Goal: Transaction & Acquisition: Purchase product/service

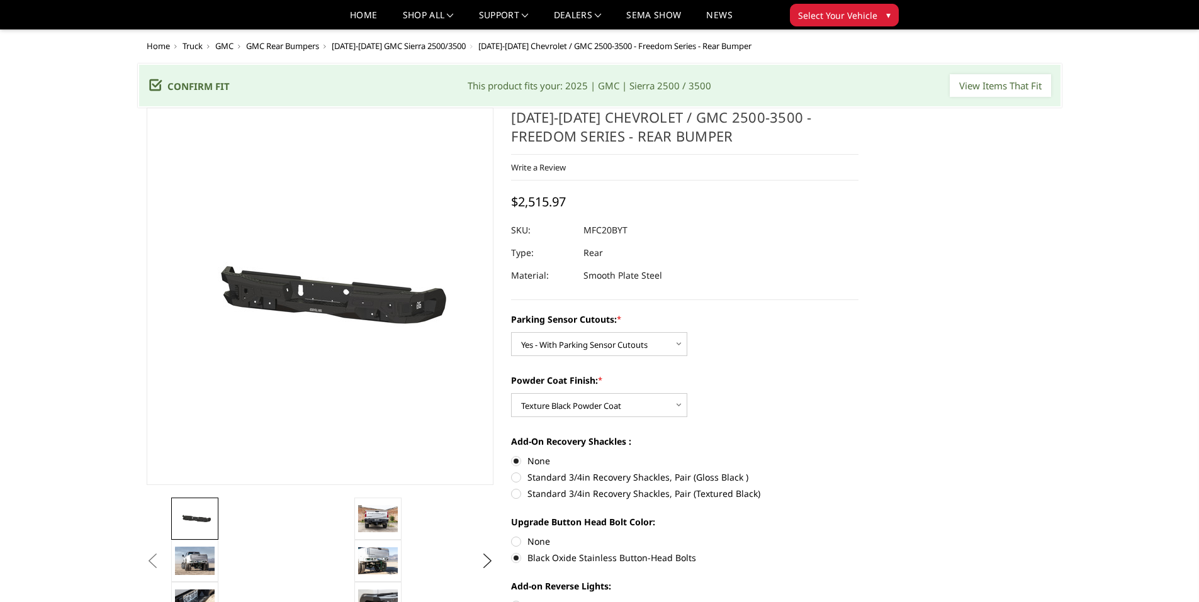
select select "2870"
select select "2872"
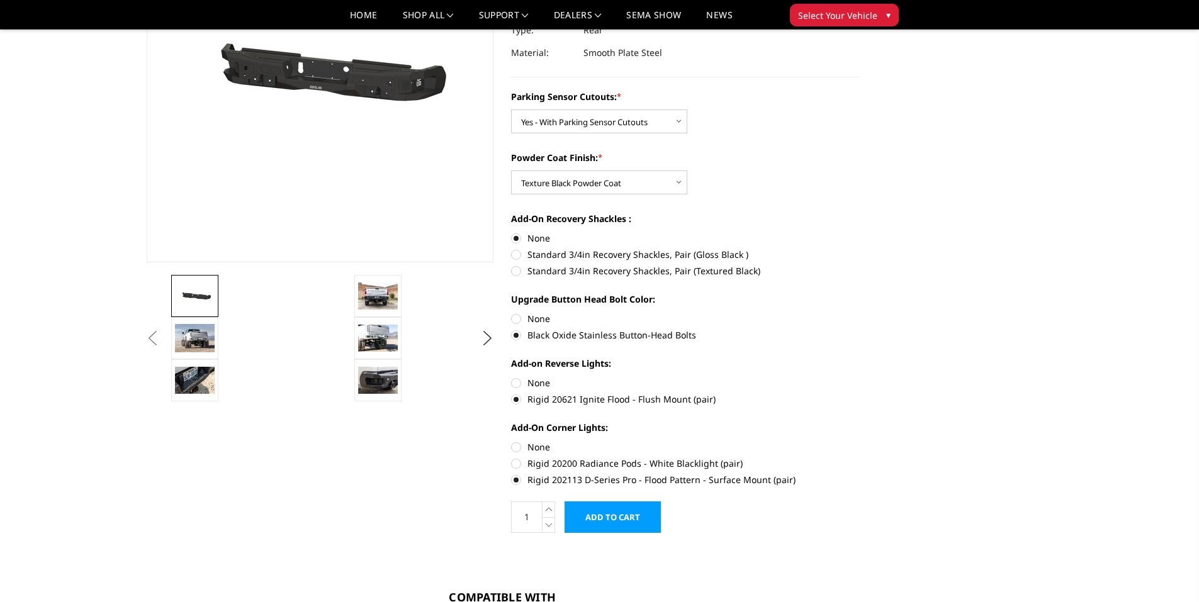
scroll to position [252, 0]
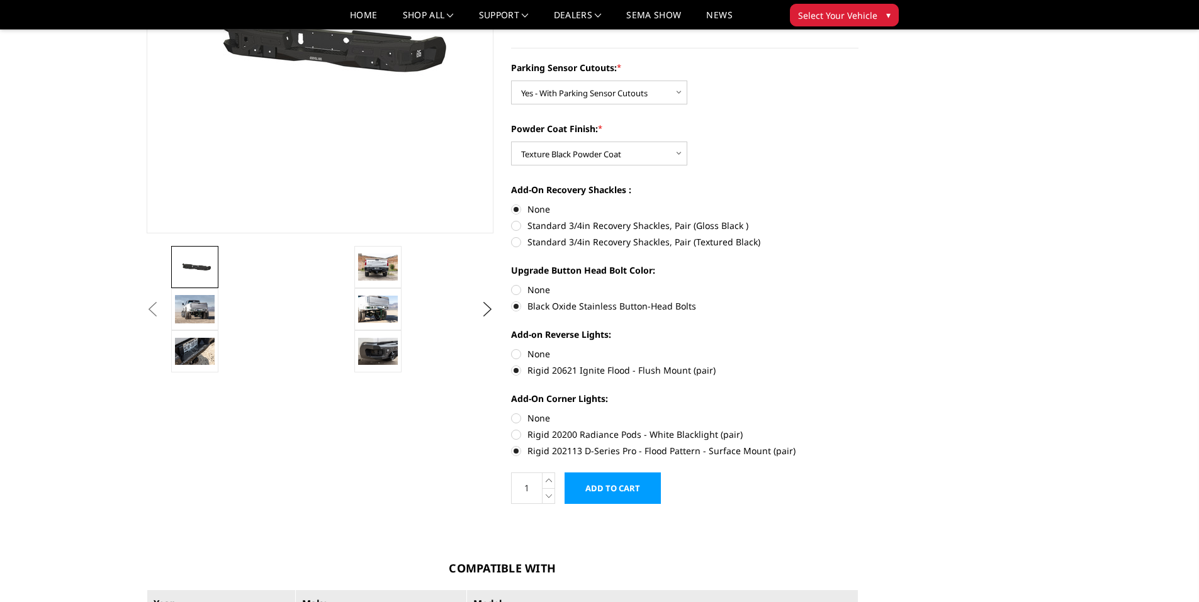
drag, startPoint x: 804, startPoint y: 454, endPoint x: 501, endPoint y: 380, distance: 312.4
click at [695, 307] on label "Black Oxide Stainless Button-Head Bolts" at bounding box center [684, 306] width 347 height 13
click at [859, 284] on input "Black Oxide Stainless Button-Head Bolts" at bounding box center [859, 283] width 1 height 1
click at [517, 419] on label "None" at bounding box center [684, 418] width 347 height 13
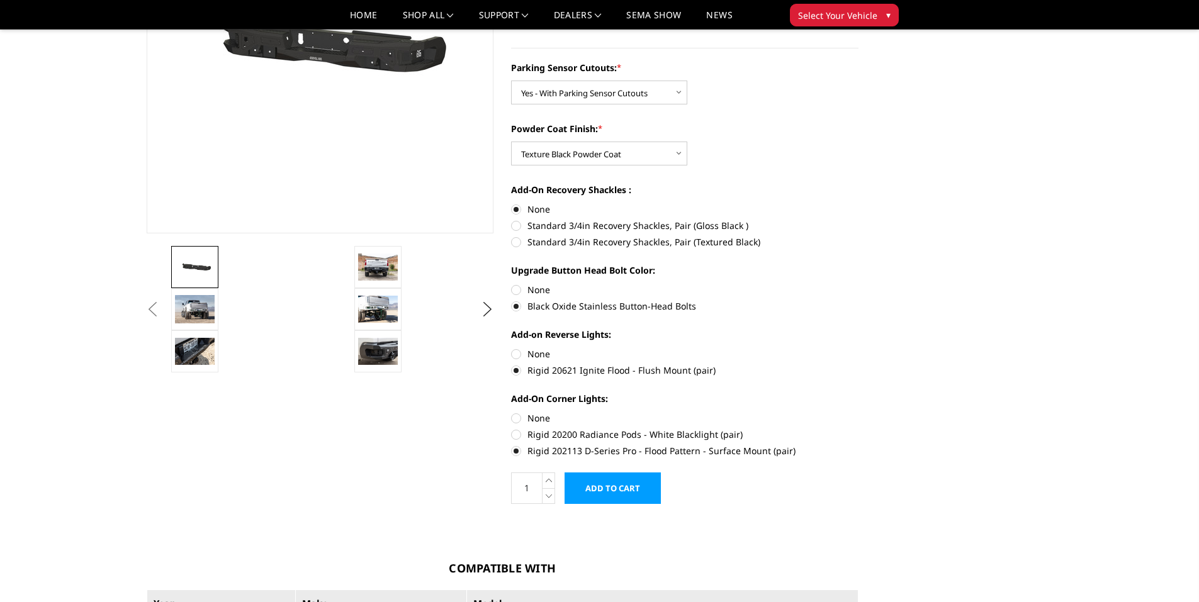
click at [512, 412] on input "None" at bounding box center [511, 412] width 1 height 1
radio input "true"
click at [519, 453] on label "Rigid 202113 D-Series Pro - Flood Pattern - Surface Mount (pair)" at bounding box center [684, 450] width 347 height 13
click at [859, 429] on input "Rigid 202113 D-Series Pro - Flood Pattern - Surface Mount (pair)" at bounding box center [859, 428] width 1 height 1
radio input "true"
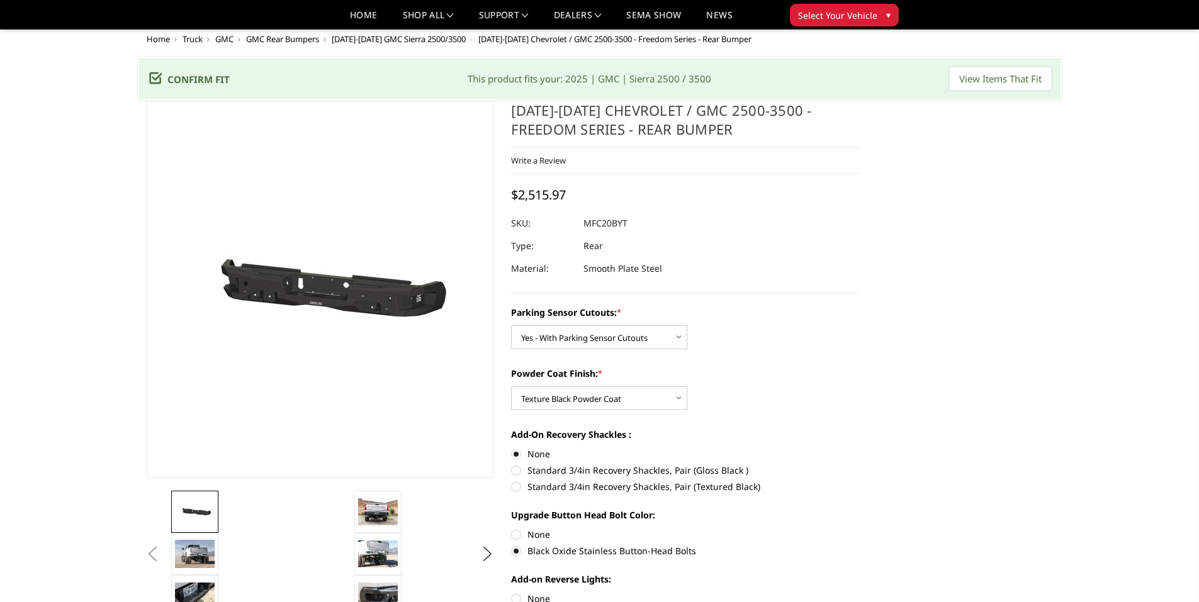
scroll to position [0, 0]
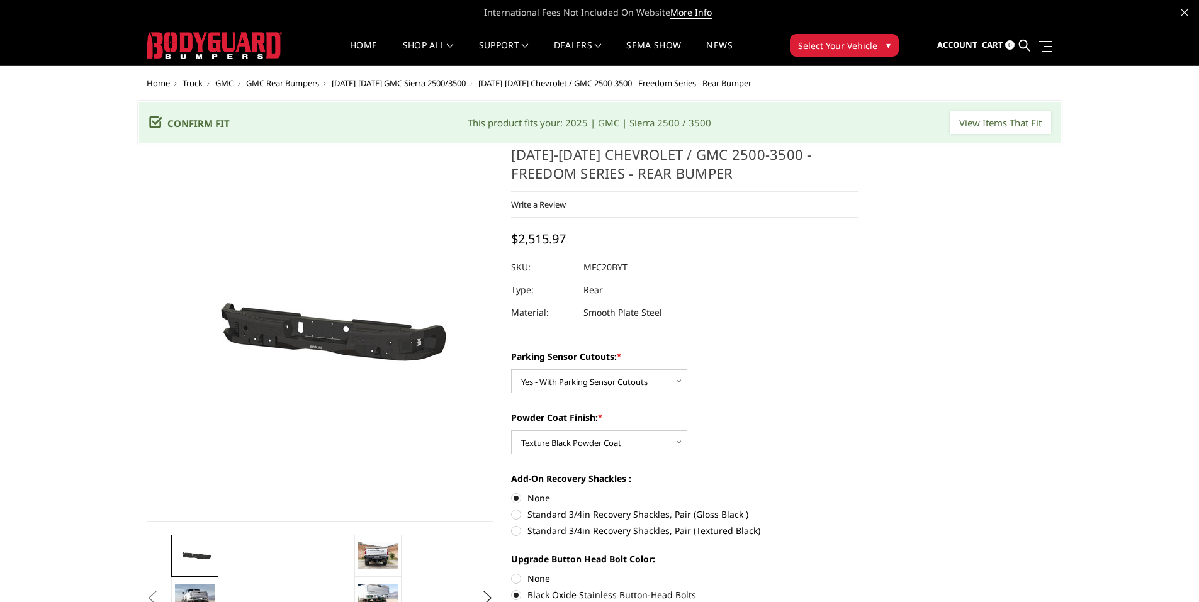
drag, startPoint x: 573, startPoint y: 239, endPoint x: 606, endPoint y: 207, distance: 45.4
click at [519, 235] on div "2020-2025 Chevrolet / GMC 2500-3500 - Freedom Series - Rear Bumper Write a Revi…" at bounding box center [684, 241] width 347 height 193
click at [672, 171] on h1 "[DATE]-[DATE] Chevrolet / GMC 2500-3500 - Freedom Series - Rear Bumper" at bounding box center [684, 168] width 347 height 47
drag, startPoint x: 662, startPoint y: 172, endPoint x: 522, endPoint y: 157, distance: 139.9
click at [522, 157] on h1 "[DATE]-[DATE] Chevrolet / GMC 2500-3500 - Freedom Series - Rear Bumper" at bounding box center [684, 168] width 347 height 47
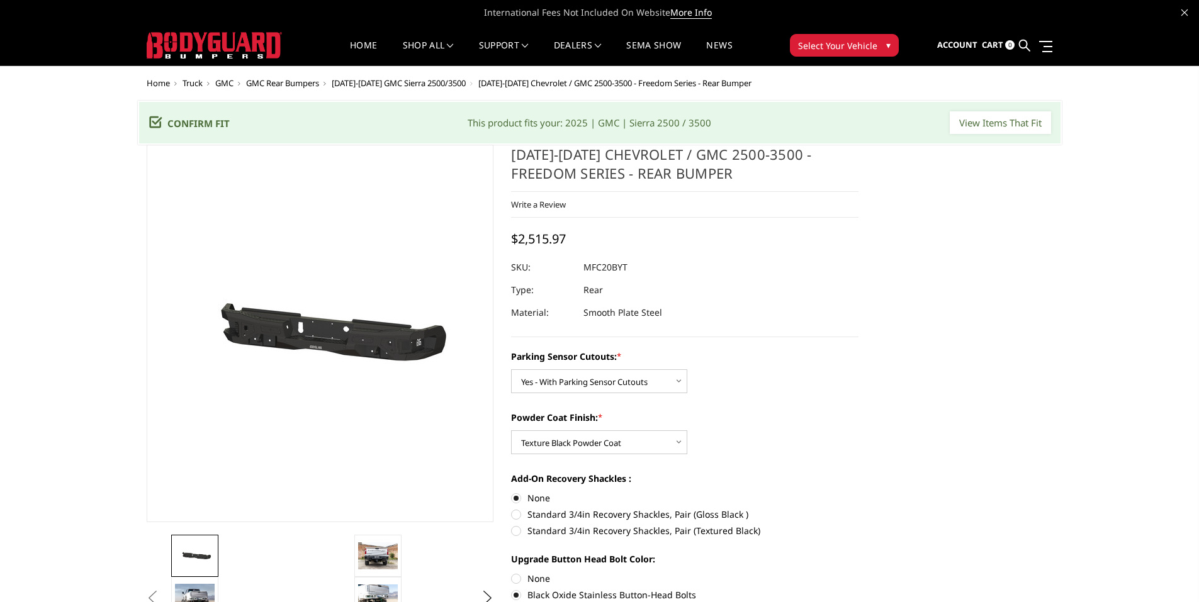
click at [541, 167] on h1 "[DATE]-[DATE] Chevrolet / GMC 2500-3500 - Freedom Series - Rear Bumper" at bounding box center [684, 168] width 347 height 47
click at [648, 171] on h1 "[DATE]-[DATE] Chevrolet / GMC 2500-3500 - Freedom Series - Rear Bumper" at bounding box center [684, 168] width 347 height 47
drag, startPoint x: 662, startPoint y: 172, endPoint x: 524, endPoint y: 162, distance: 138.2
click at [524, 162] on h1 "[DATE]-[DATE] Chevrolet / GMC 2500-3500 - Freedom Series - Rear Bumper" at bounding box center [684, 168] width 347 height 47
click at [525, 152] on h1 "[DATE]-[DATE] Chevrolet / GMC 2500-3500 - Freedom Series - Rear Bumper" at bounding box center [684, 168] width 347 height 47
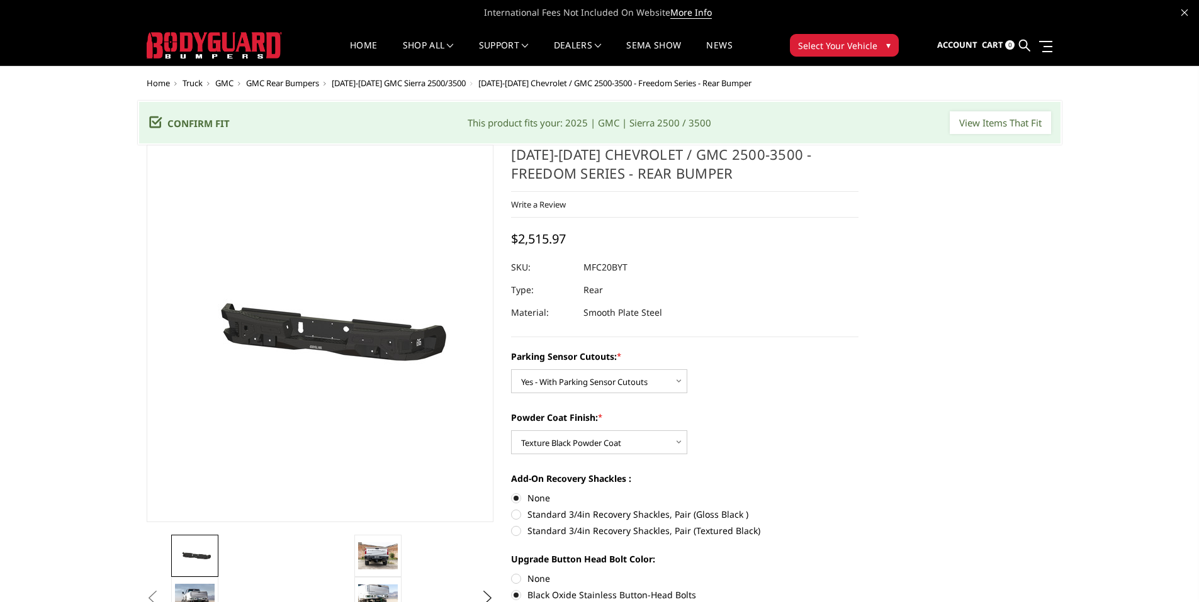
click at [627, 268] on dd "MFC20BYT" at bounding box center [606, 267] width 44 height 23
drag, startPoint x: 627, startPoint y: 268, endPoint x: 589, endPoint y: 267, distance: 38.4
click at [589, 267] on dd "MFC20BYT" at bounding box center [606, 267] width 44 height 23
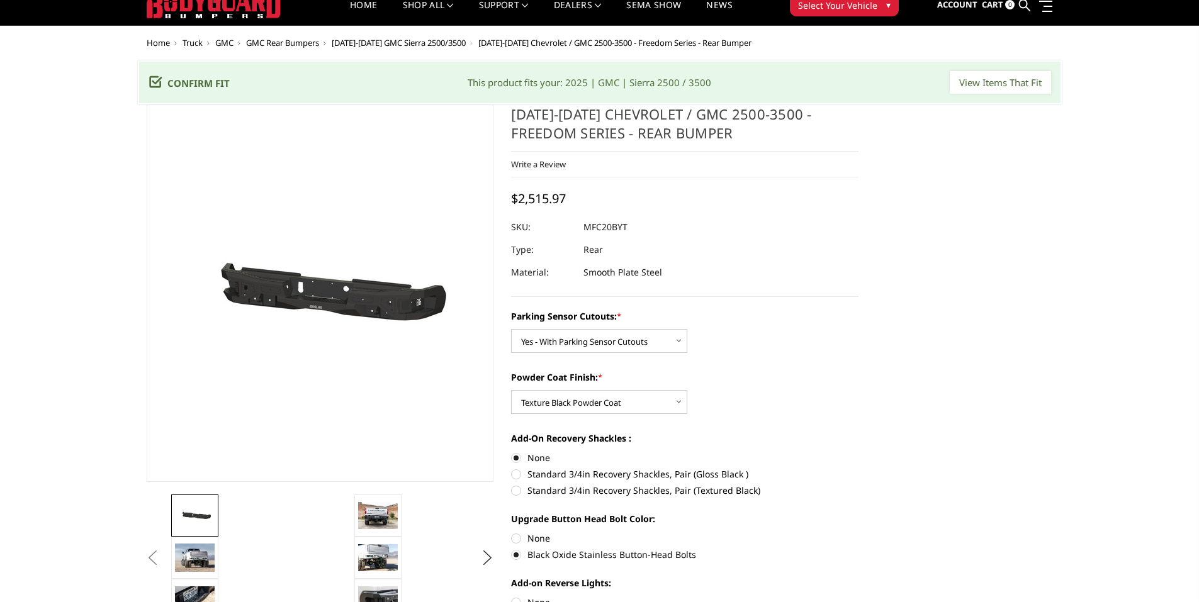
scroll to position [63, 0]
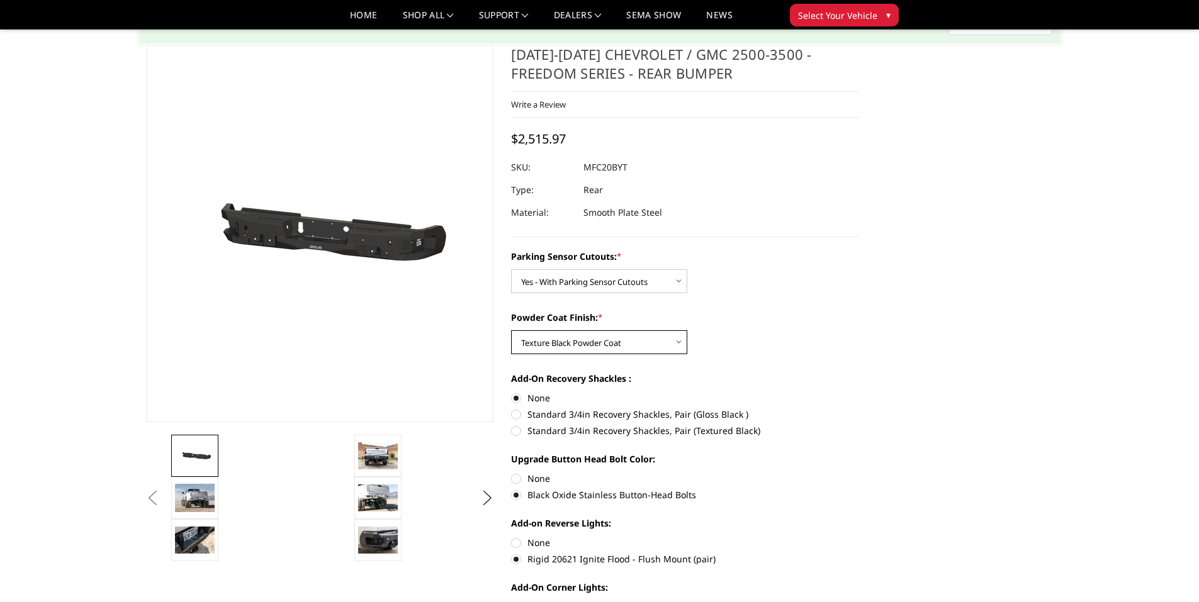
click at [603, 337] on select "Choose Options Bare Metal Texture Black Powder Coat" at bounding box center [599, 342] width 176 height 24
click at [511, 330] on select "Choose Options Bare Metal Texture Black Powder Coat" at bounding box center [599, 342] width 176 height 24
click at [584, 342] on select "Choose Options Bare Metal Texture Black Powder Coat" at bounding box center [599, 342] width 176 height 24
select select "2872"
click at [511, 330] on select "Choose Options Bare Metal Texture Black Powder Coat" at bounding box center [599, 342] width 176 height 24
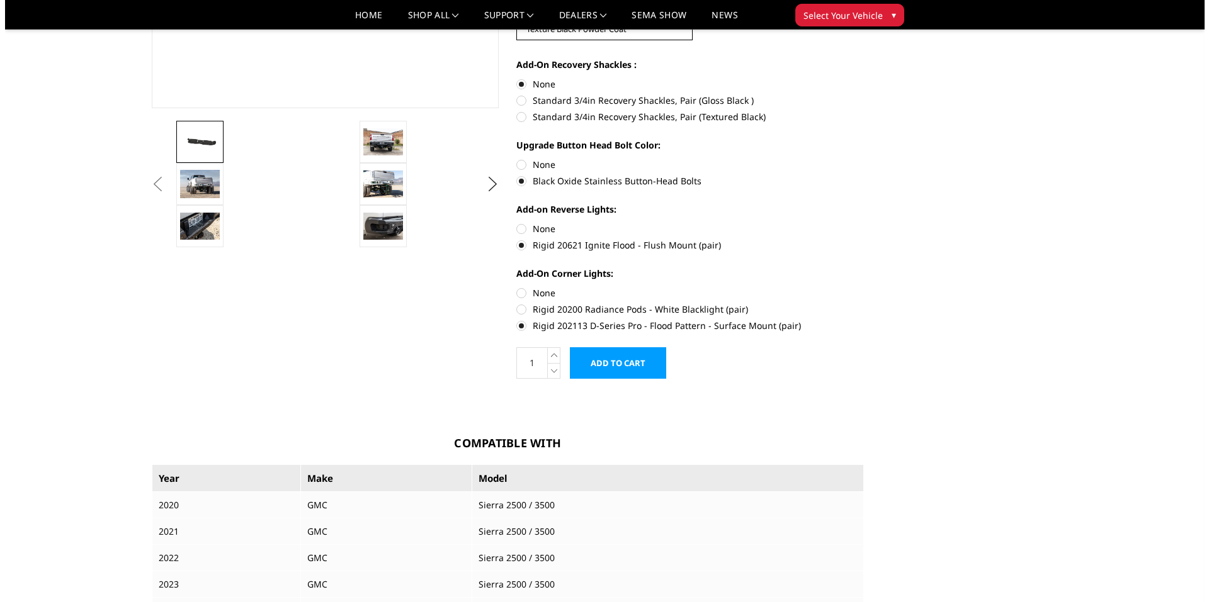
scroll to position [378, 0]
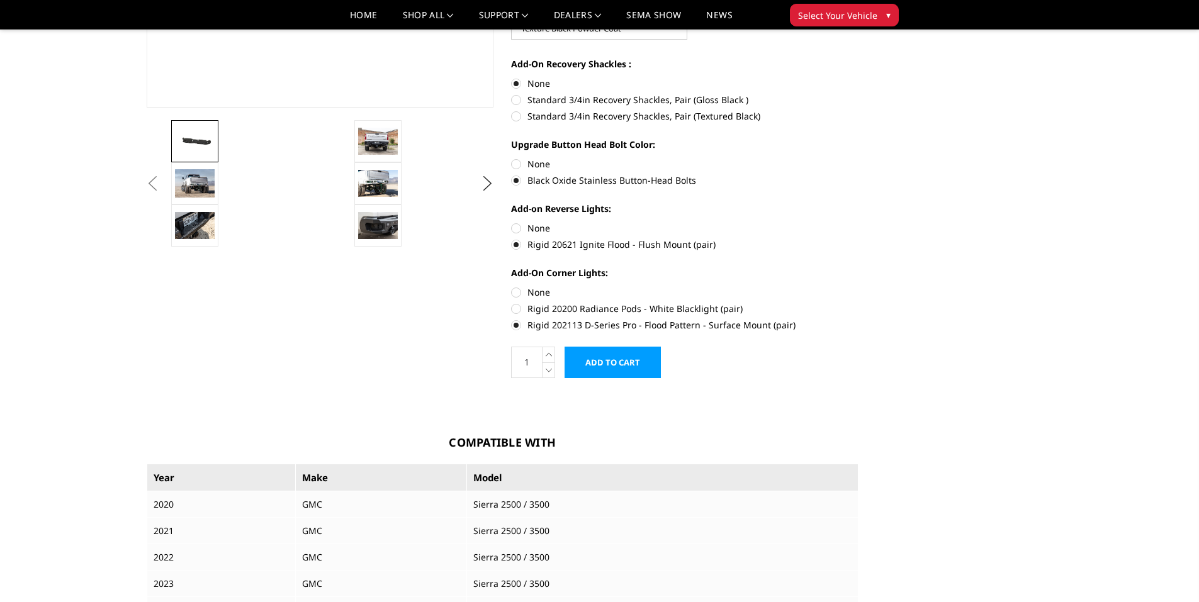
click at [621, 365] on input "Add to Cart" at bounding box center [613, 362] width 96 height 31
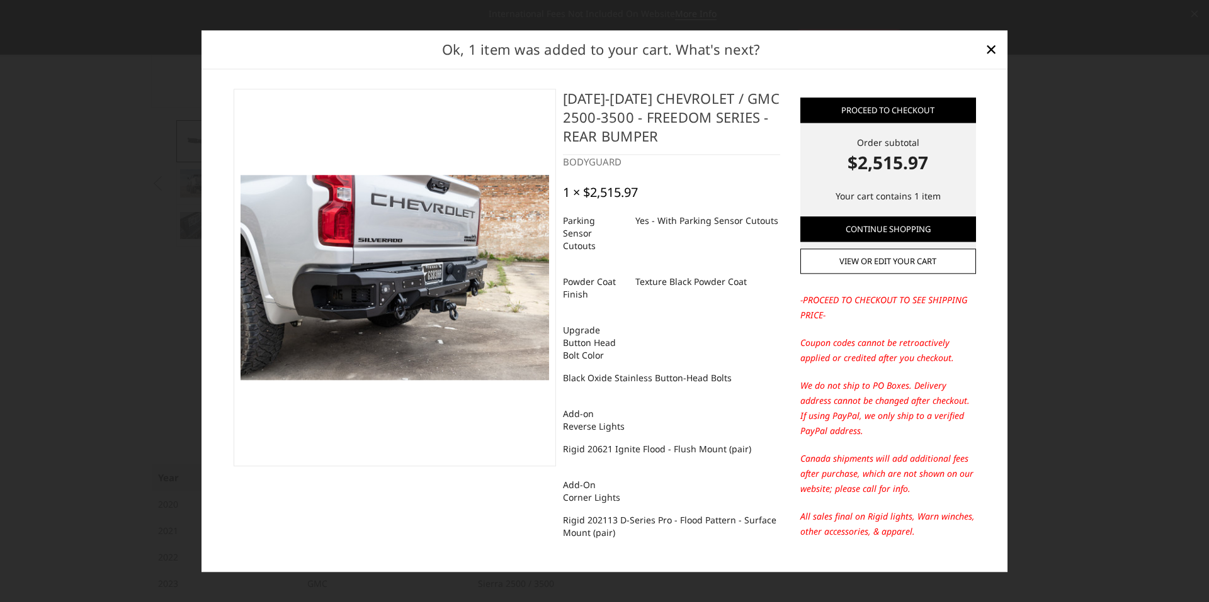
drag, startPoint x: 556, startPoint y: 436, endPoint x: 713, endPoint y: 440, distance: 156.8
click at [679, 440] on div "2020-2025 Chevrolet / GMC 2500-3500 - Freedom Series - Rear Bumper BODYGUARD 1 …" at bounding box center [671, 323] width 230 height 469
click at [731, 440] on dd "Rigid 20621 Ignite Flood - Flush Mount (pair)" at bounding box center [657, 449] width 188 height 23
click at [606, 438] on dd "Rigid 20621 Ignite Flood - Flush Mount (pair)" at bounding box center [657, 449] width 188 height 23
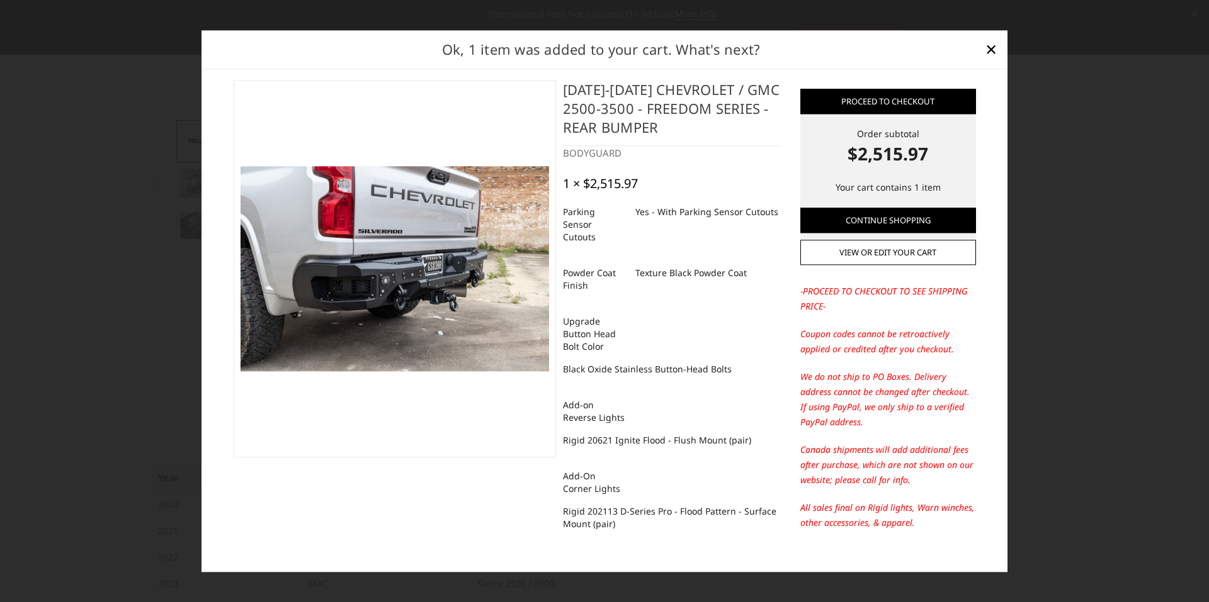
scroll to position [0, 0]
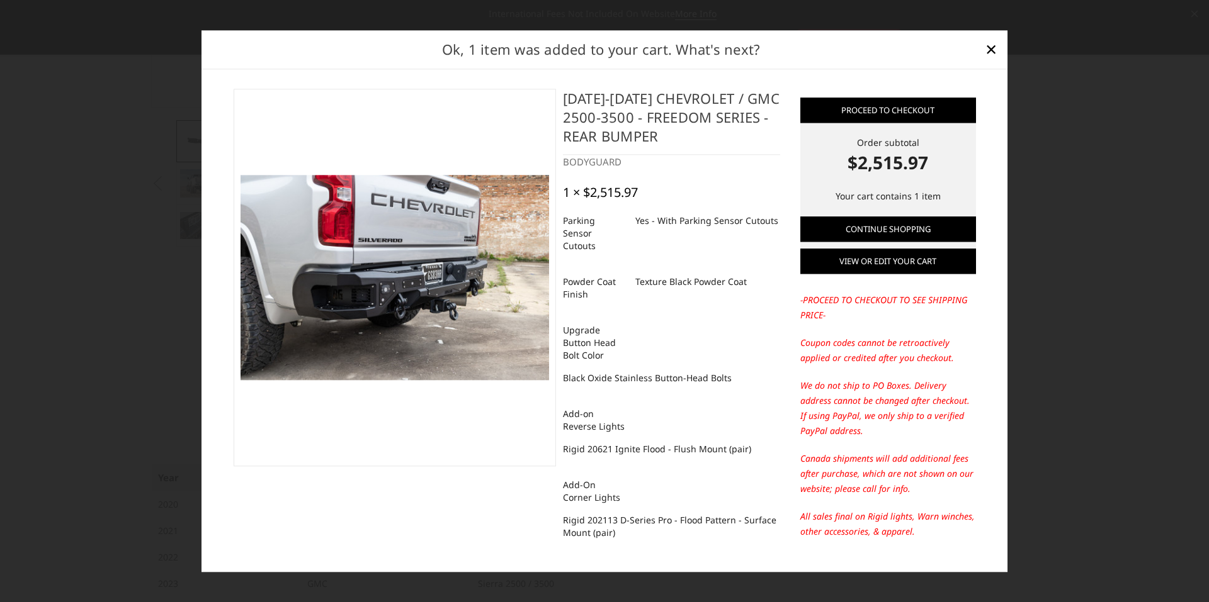
click at [848, 261] on link "View or edit your cart" at bounding box center [888, 261] width 176 height 25
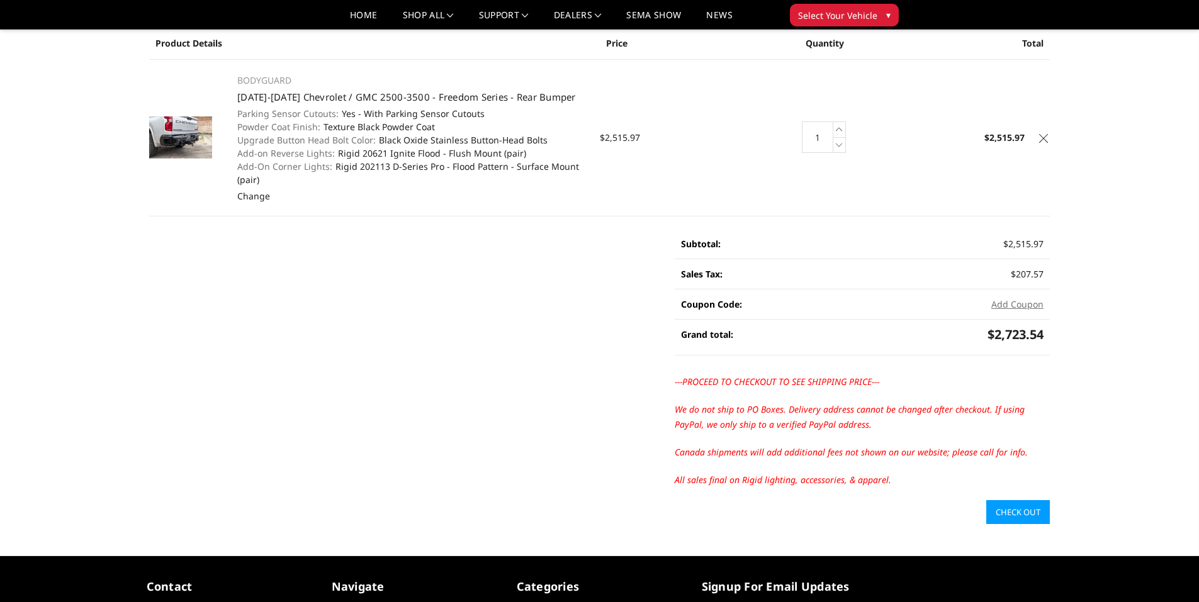
scroll to position [63, 0]
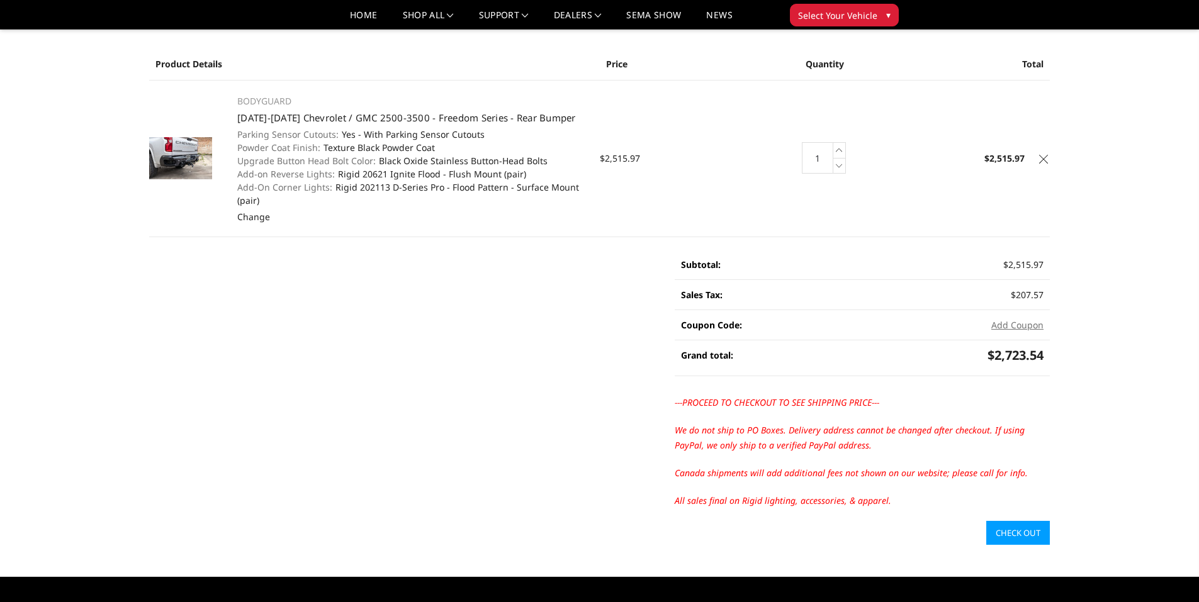
click at [1017, 537] on link "Check out" at bounding box center [1018, 533] width 64 height 24
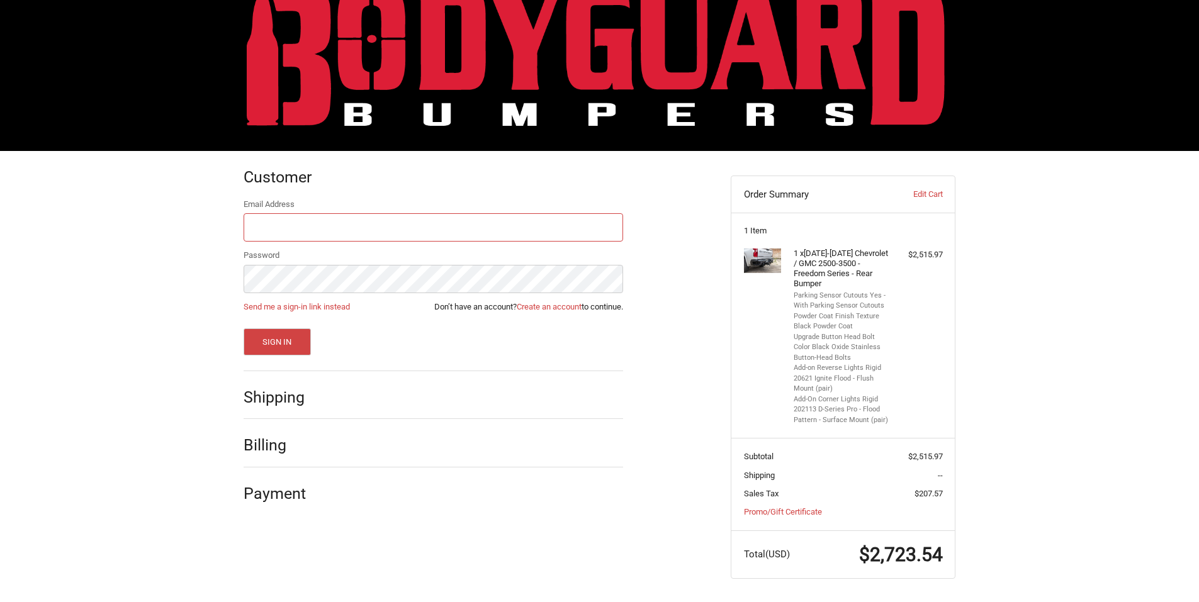
scroll to position [39, 0]
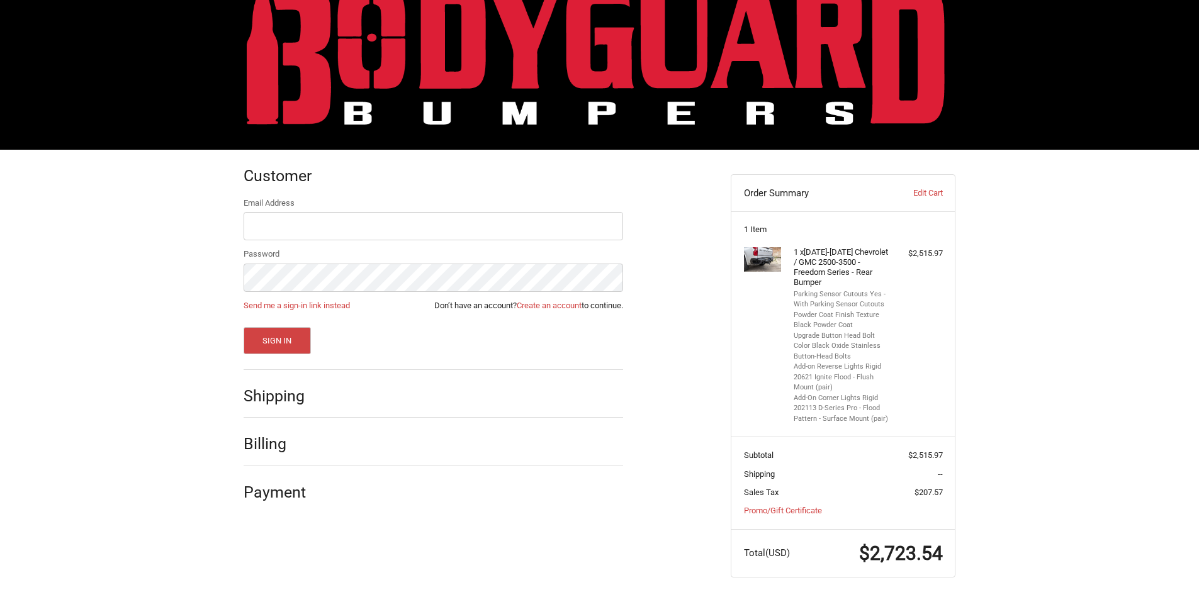
click at [277, 402] on h2 "Shipping" at bounding box center [281, 397] width 74 height 20
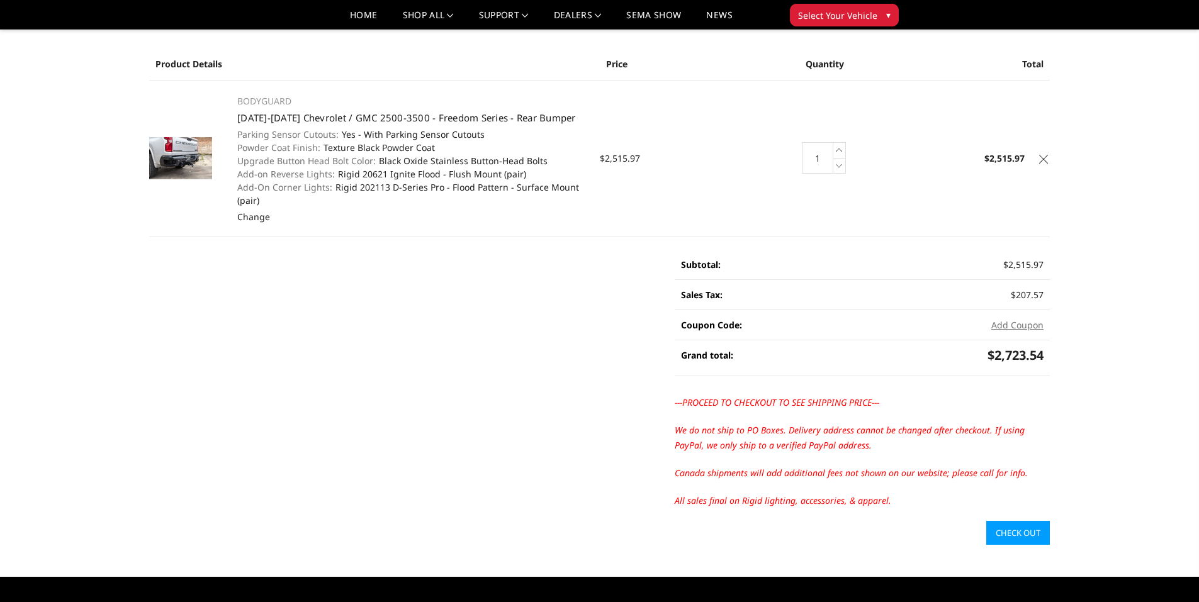
drag, startPoint x: 262, startPoint y: 193, endPoint x: 246, endPoint y: 136, distance: 59.0
click at [237, 144] on dl "Parking Sensor Cutouts: Yes - With Parking Sensor Cutouts Powder Coat Finish: T…" at bounding box center [411, 167] width 349 height 79
drag, startPoint x: 235, startPoint y: 112, endPoint x: 499, endPoint y: 161, distance: 268.2
click at [499, 161] on td "BODYGUARD 2020-2025 Chevrolet / GMC 2500-3500 - Freedom Series - Rear Bumper Pa…" at bounding box center [411, 158] width 375 height 157
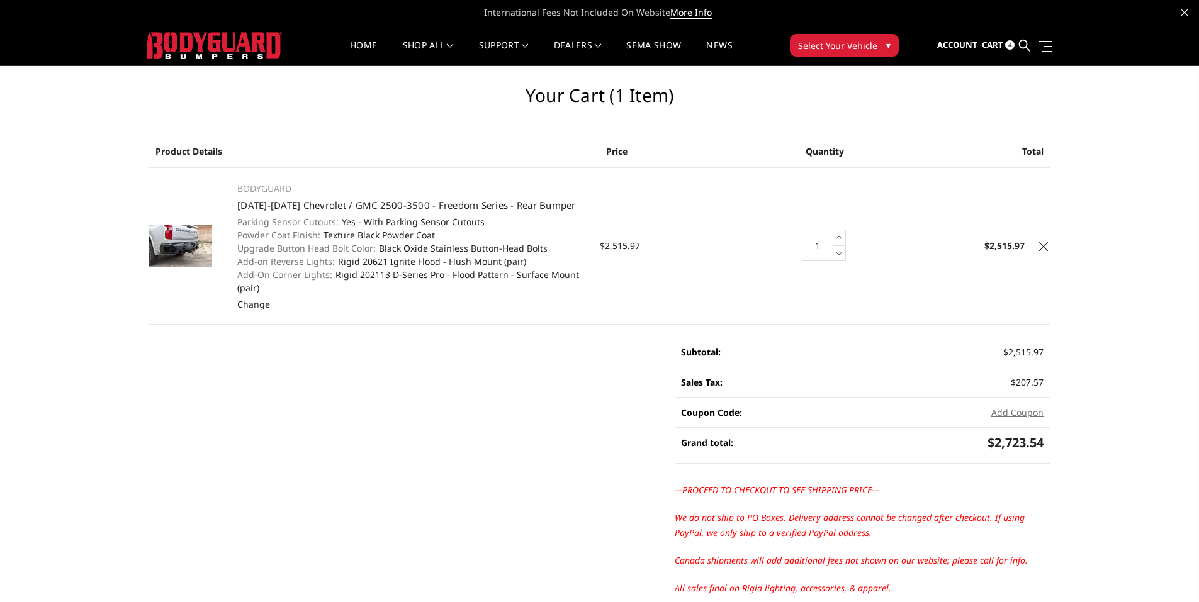
click at [268, 168] on td "BODYGUARD 2020-2025 Chevrolet / GMC 2500-3500 - Freedom Series - Rear Bumper Pa…" at bounding box center [411, 245] width 375 height 157
drag, startPoint x: 271, startPoint y: 166, endPoint x: 304, endPoint y: 162, distance: 33.6
drag, startPoint x: 304, startPoint y: 162, endPoint x: 352, endPoint y: 186, distance: 53.2
